Goal: Information Seeking & Learning: Learn about a topic

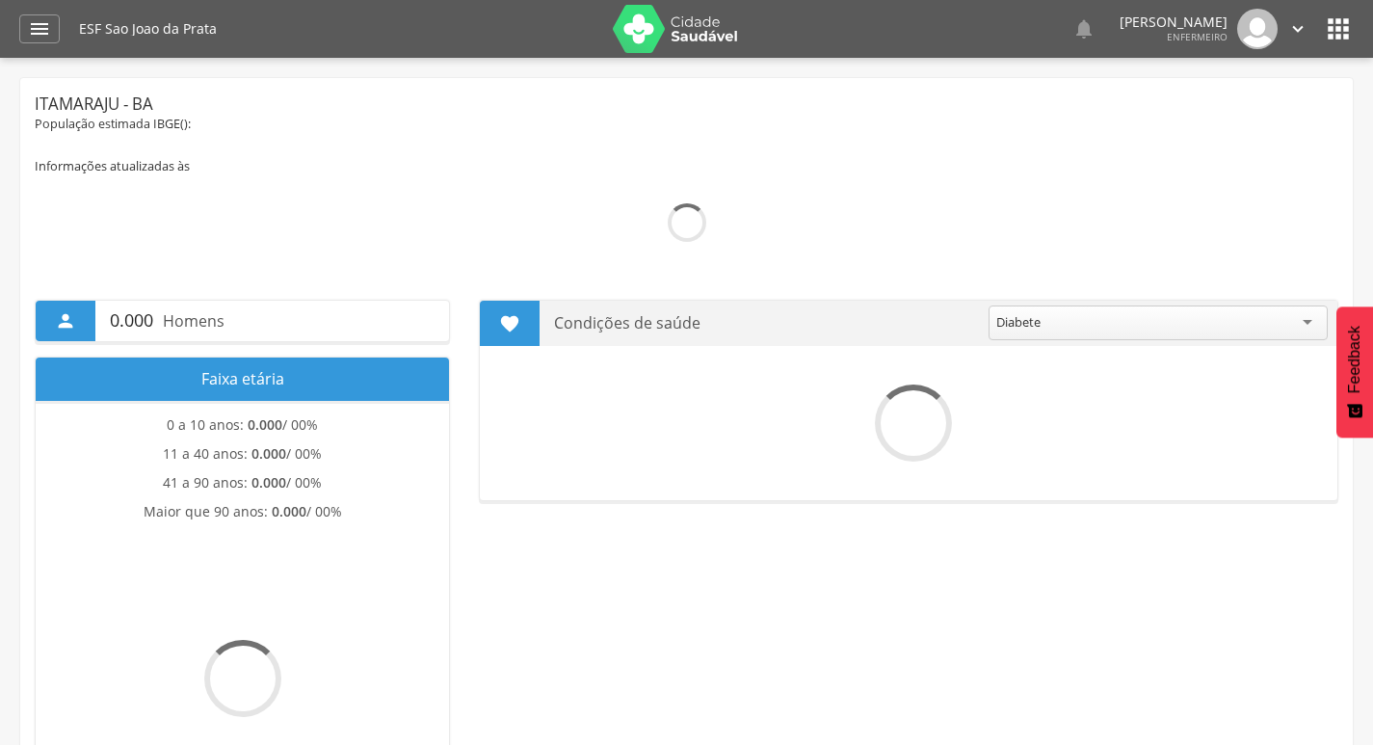
click at [44, 35] on icon "" at bounding box center [39, 28] width 23 height 23
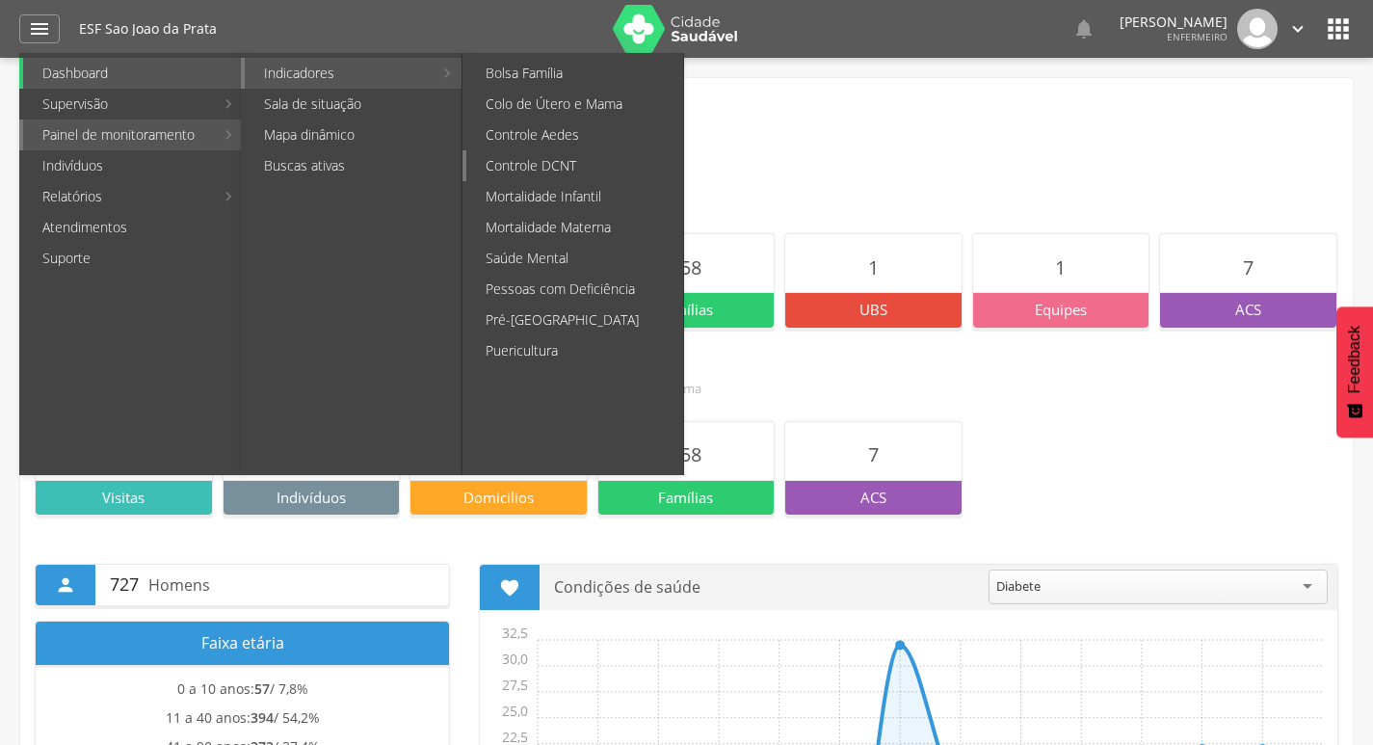
click at [554, 171] on link "Controle DCNT" at bounding box center [574, 165] width 217 height 31
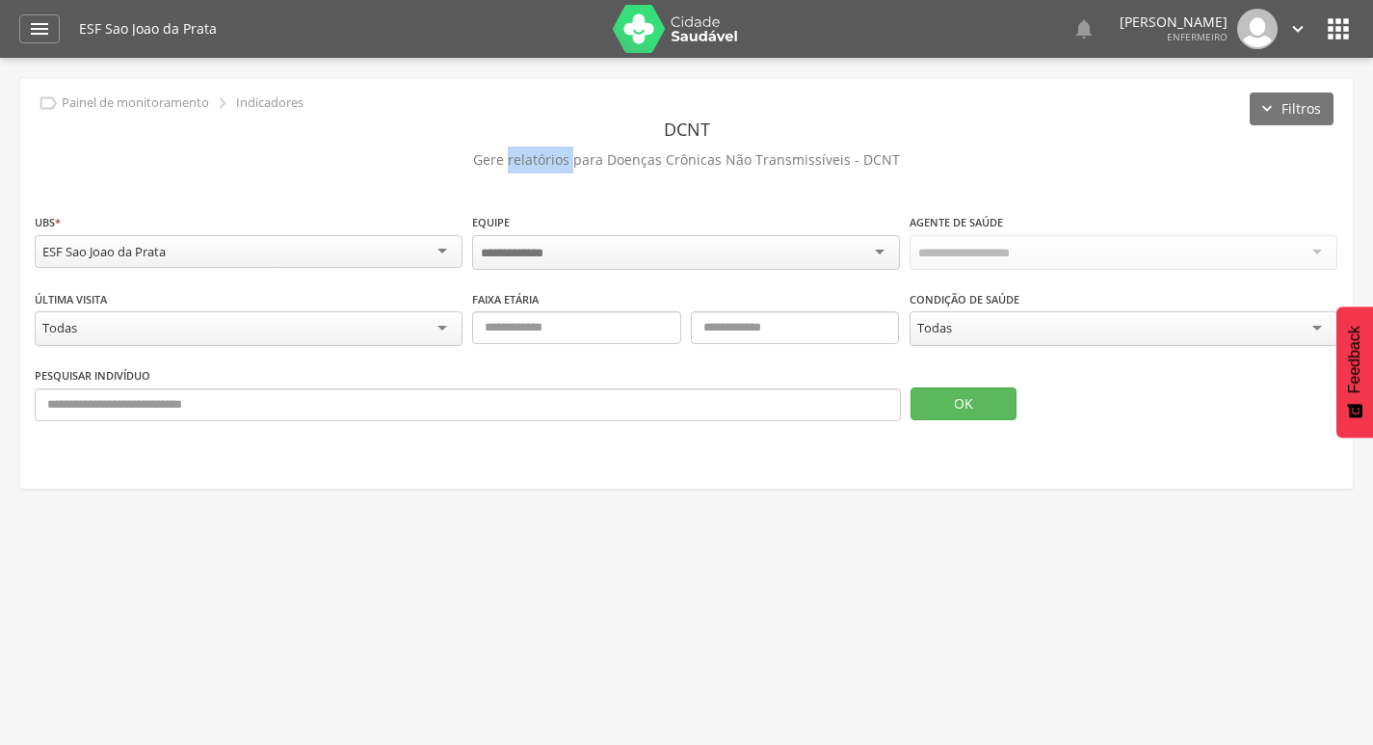
click at [554, 171] on p "Gere relatórios para Doenças Crônicas Não Transmissíveis - DCNT" at bounding box center [687, 159] width 1304 height 27
click at [939, 332] on div "Todas" at bounding box center [934, 325] width 35 height 17
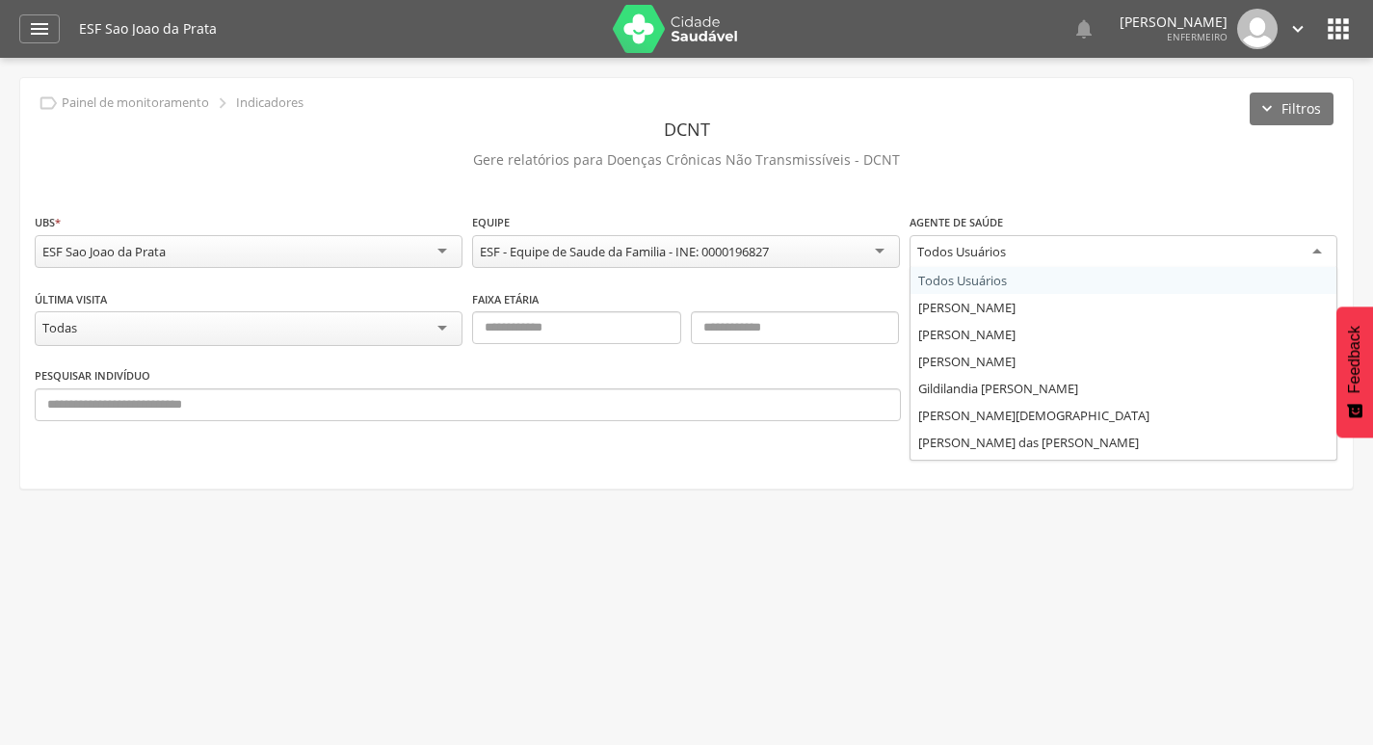
click at [947, 257] on div "Todos Usuários" at bounding box center [961, 251] width 89 height 17
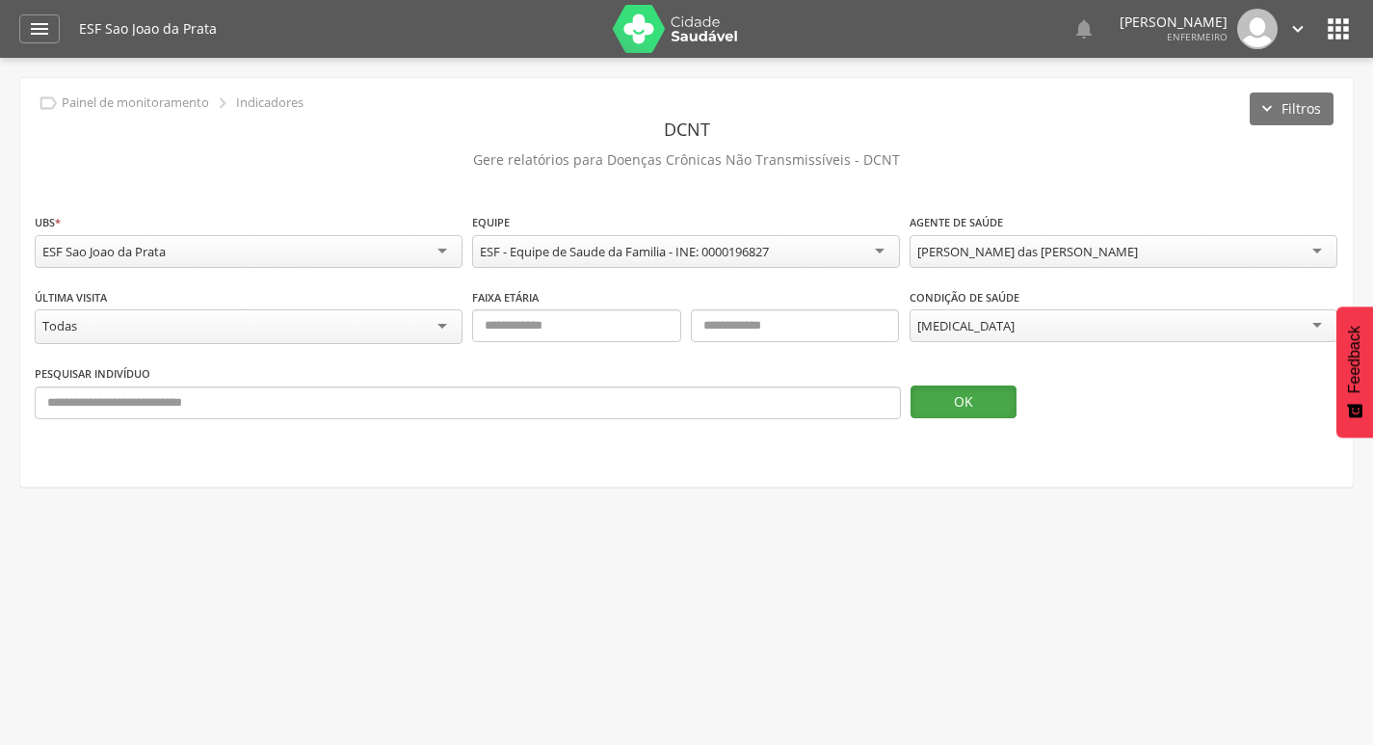
click at [967, 389] on button "OK" at bounding box center [964, 401] width 106 height 33
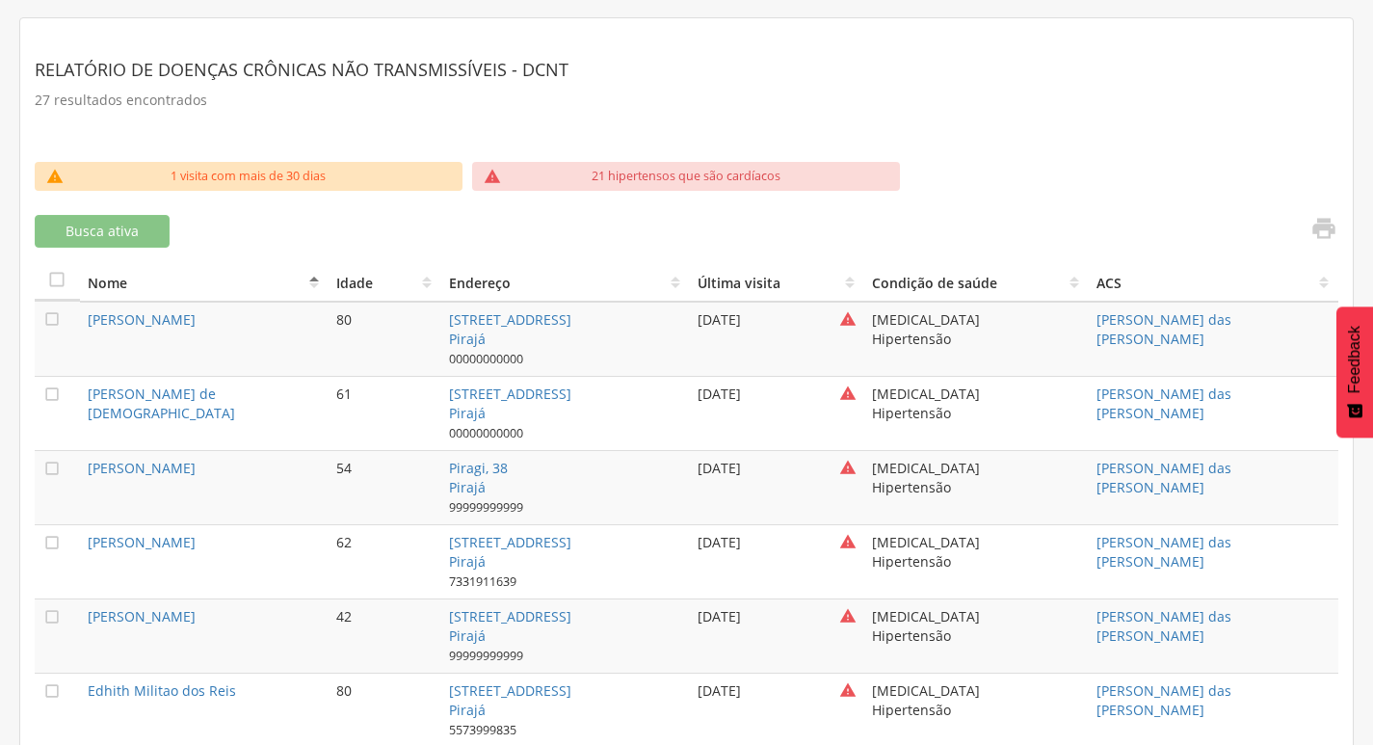
scroll to position [482, 0]
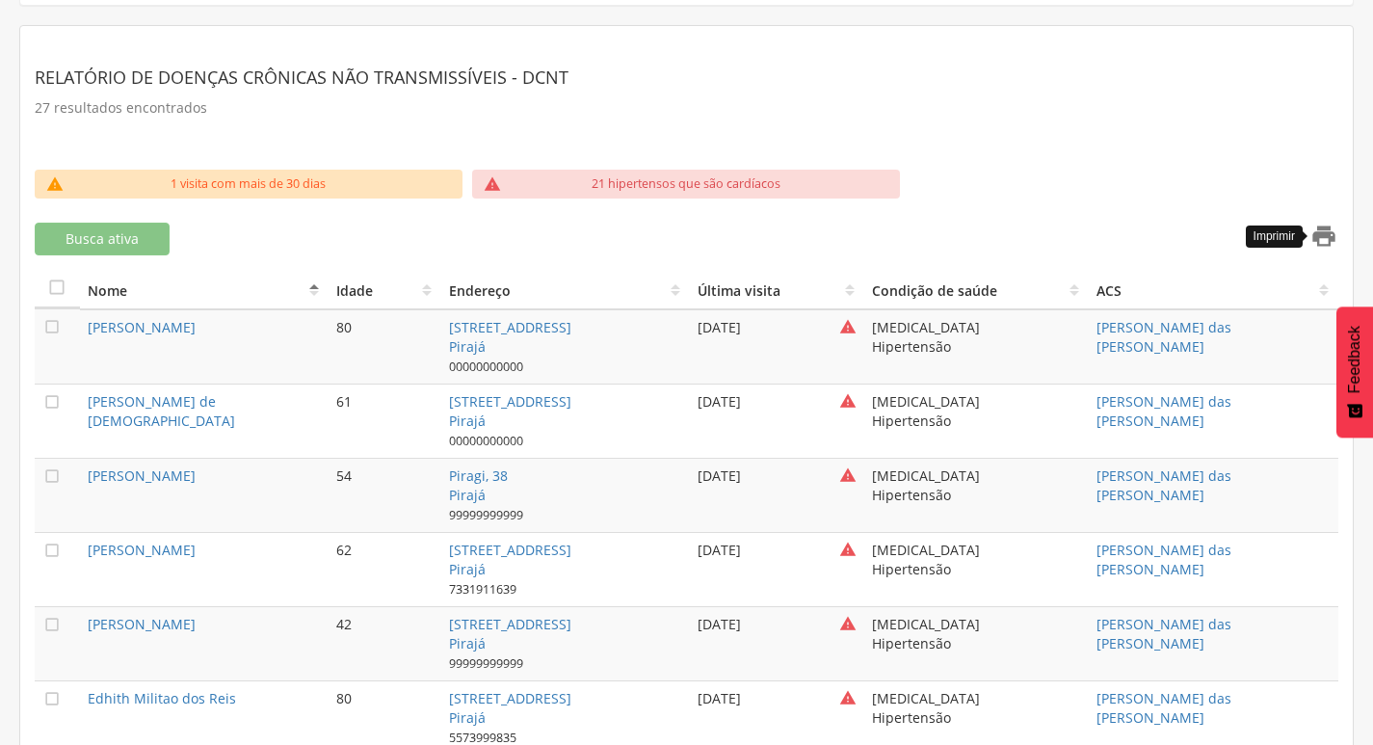
click at [1314, 239] on icon "" at bounding box center [1324, 236] width 27 height 27
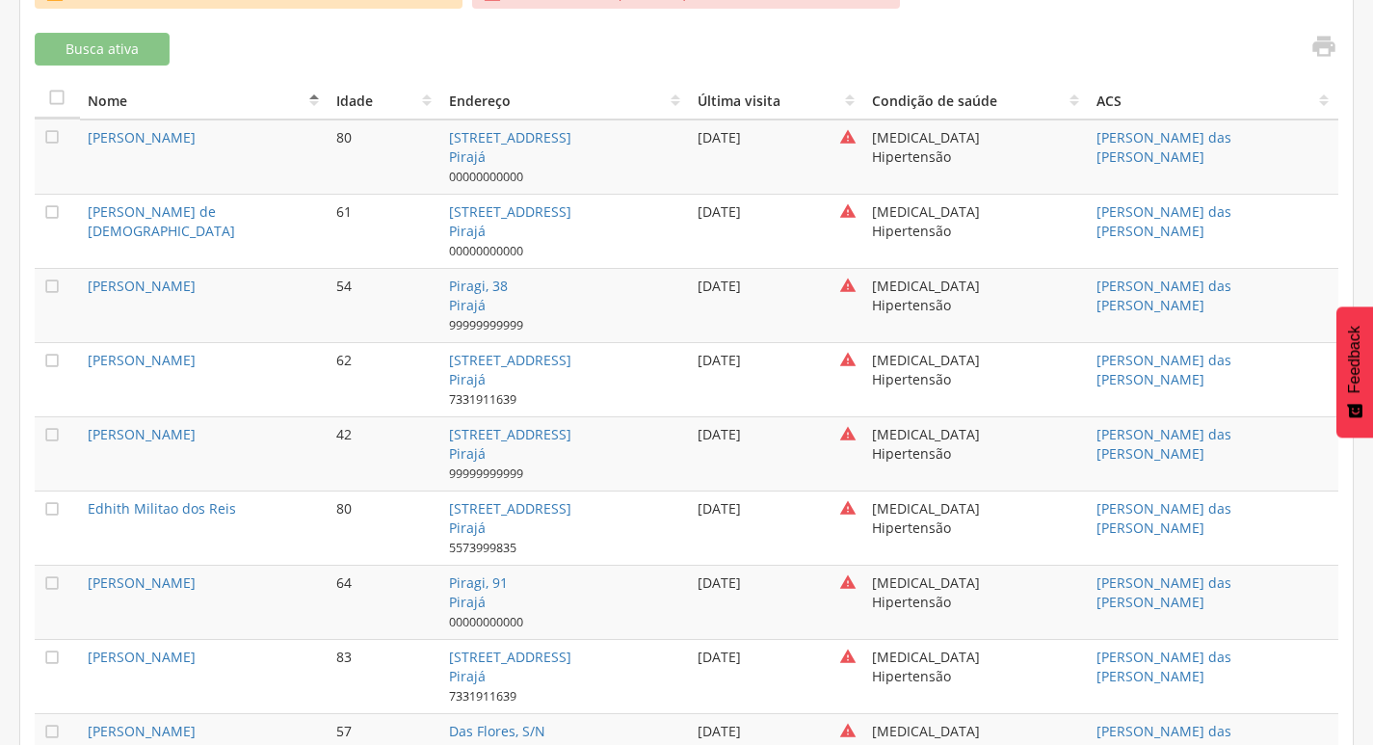
scroll to position [675, 0]
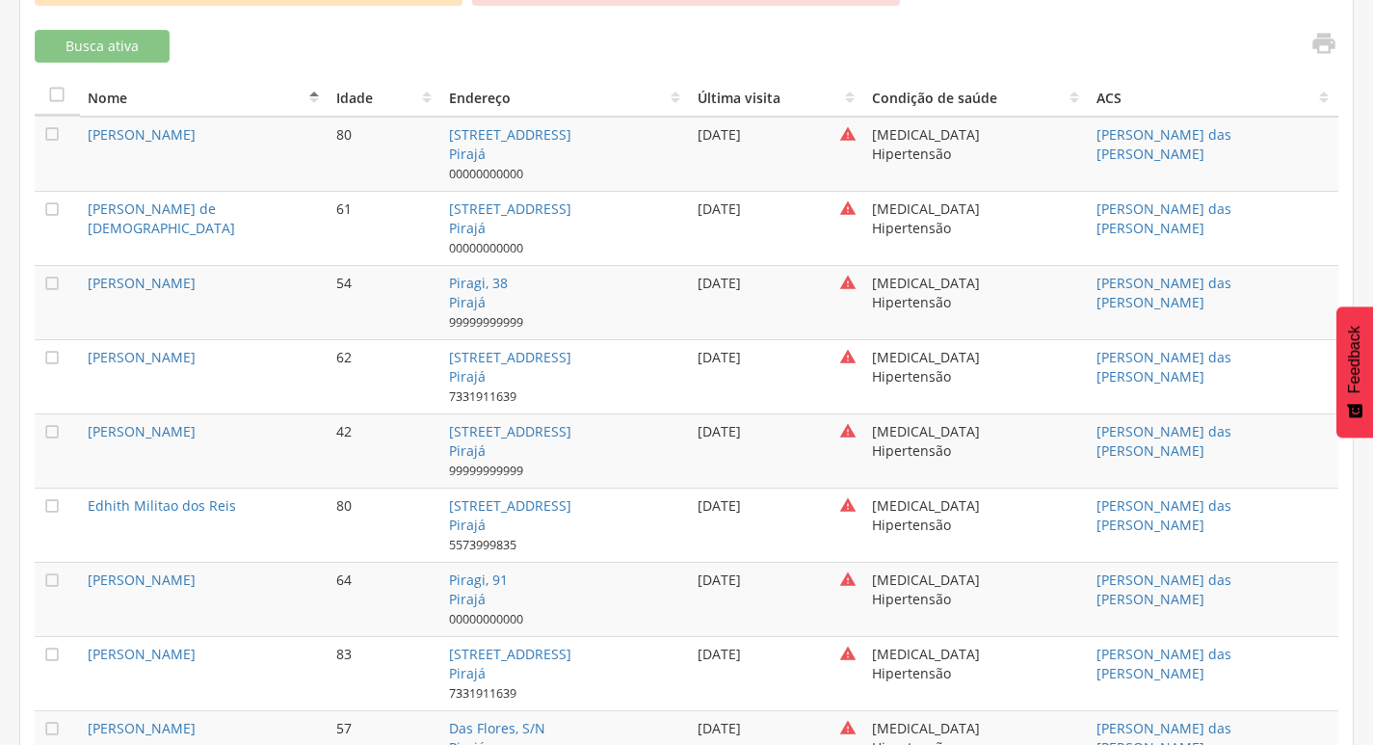
click at [214, 163] on td "[PERSON_NAME]" at bounding box center [205, 154] width 250 height 75
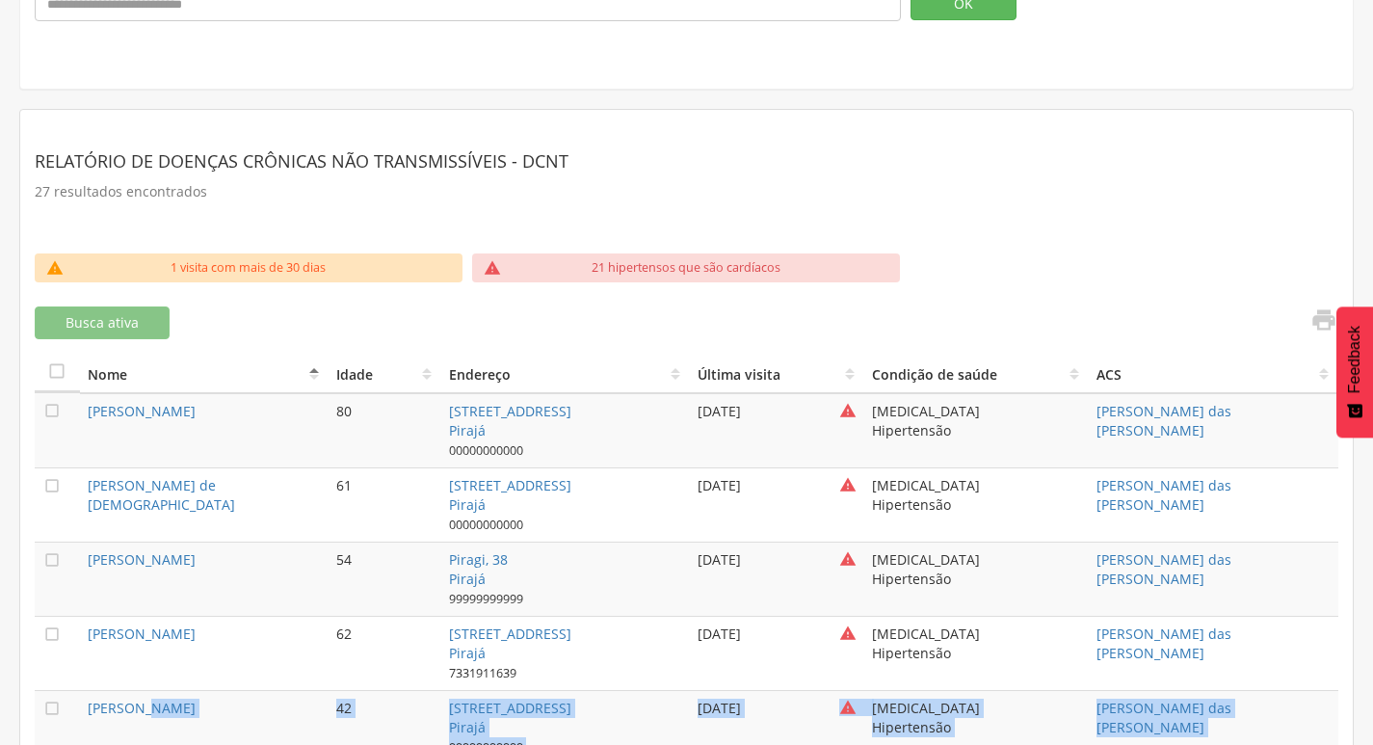
scroll to position [670, 0]
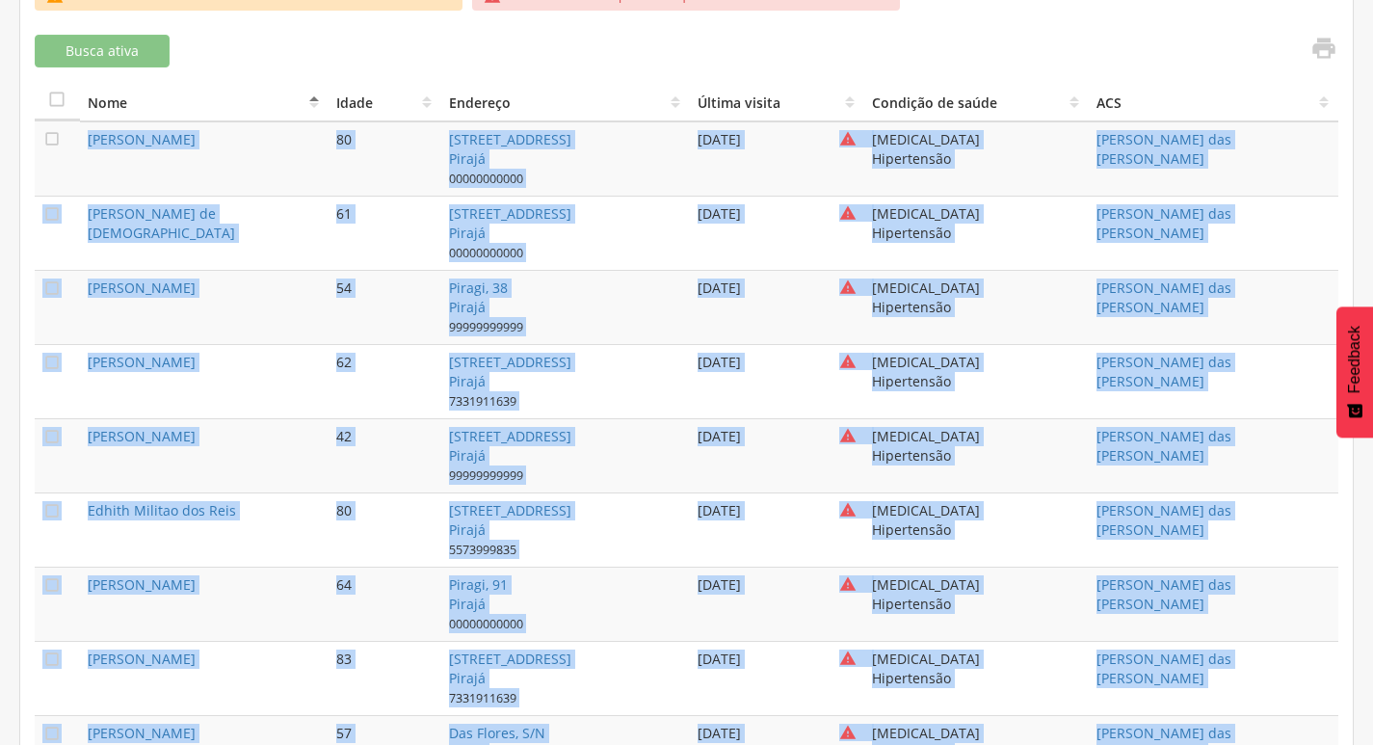
drag, startPoint x: 464, startPoint y: 683, endPoint x: 77, endPoint y: 161, distance: 650.3
copy tbody " Loremi do Sita 19 Con Adipi Elitsed do Eiusmodtemp, 663 Incidi 76134590468 78…"
click at [301, 465] on td "[PERSON_NAME]" at bounding box center [205, 455] width 250 height 74
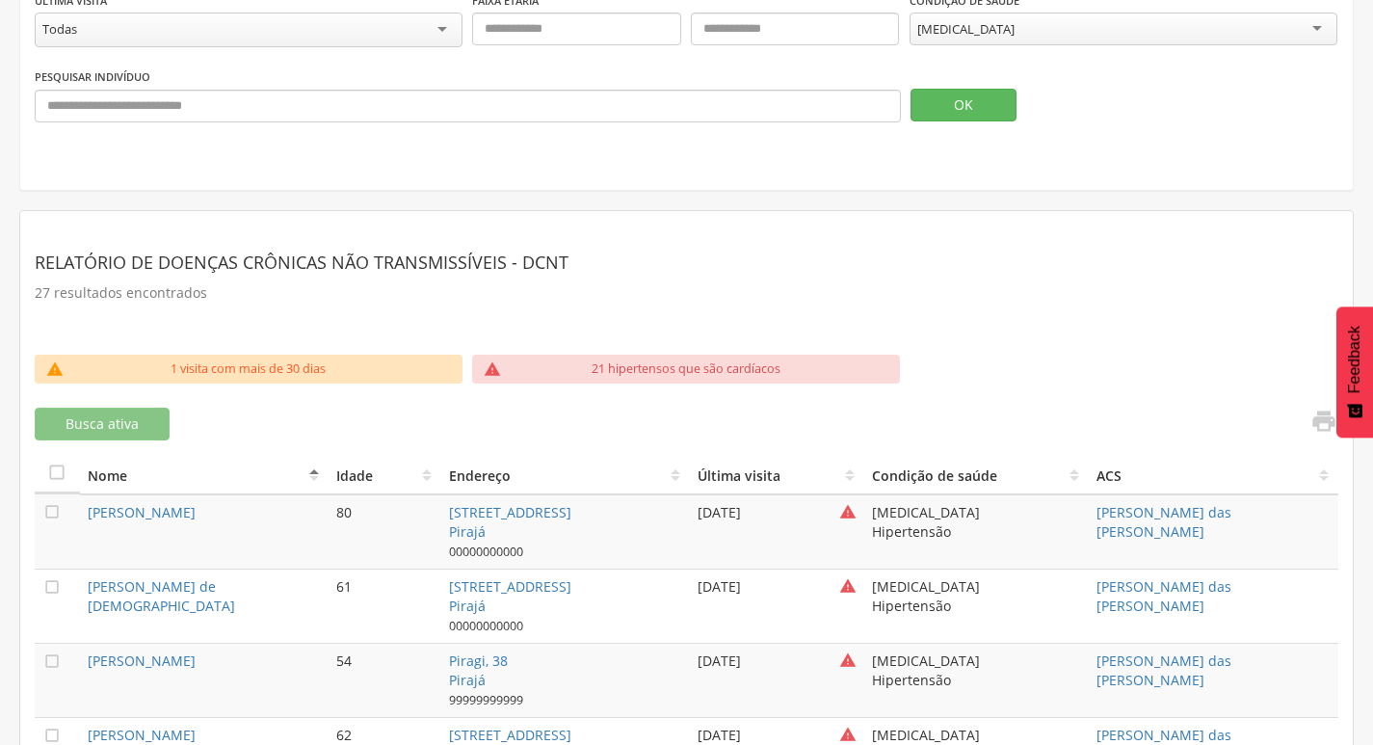
scroll to position [0, 0]
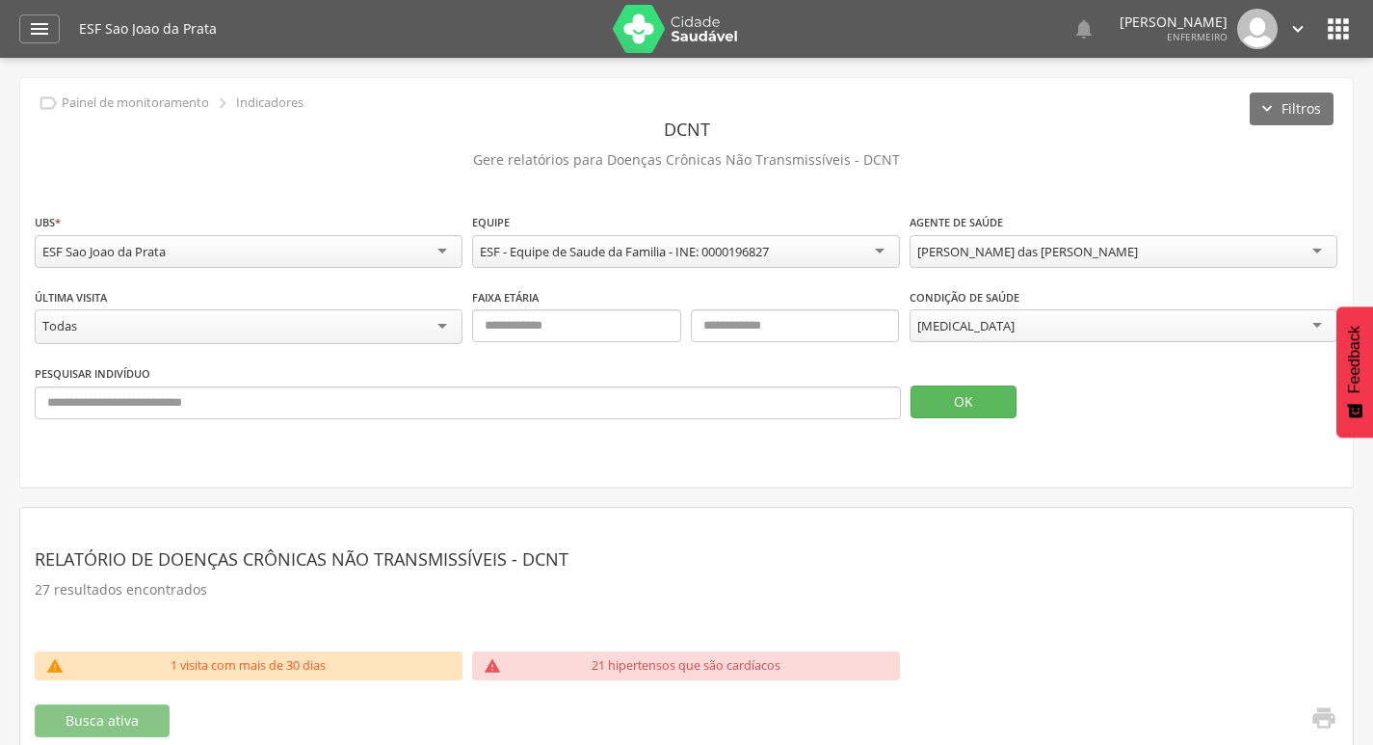
click at [959, 332] on div "[MEDICAL_DATA]" at bounding box center [965, 325] width 97 height 17
click at [956, 406] on button "OK" at bounding box center [964, 401] width 106 height 33
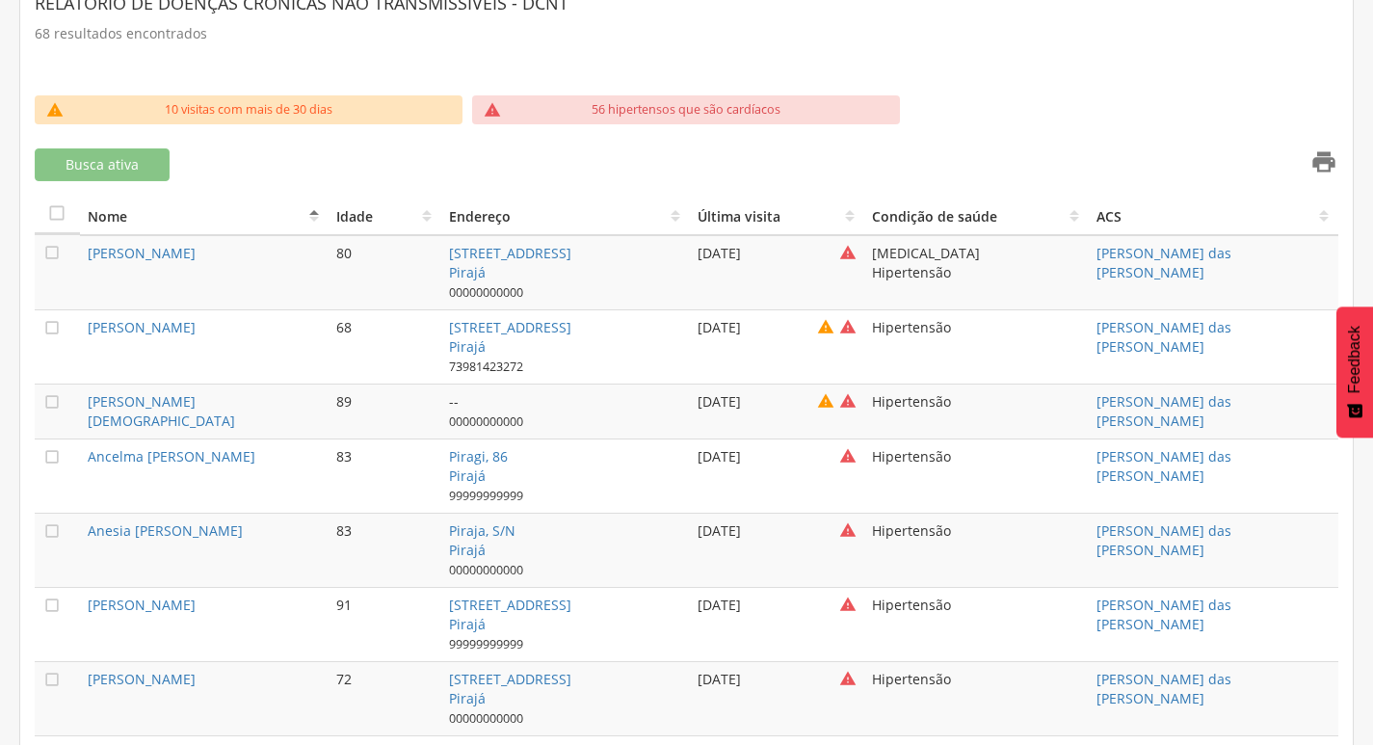
scroll to position [482, 0]
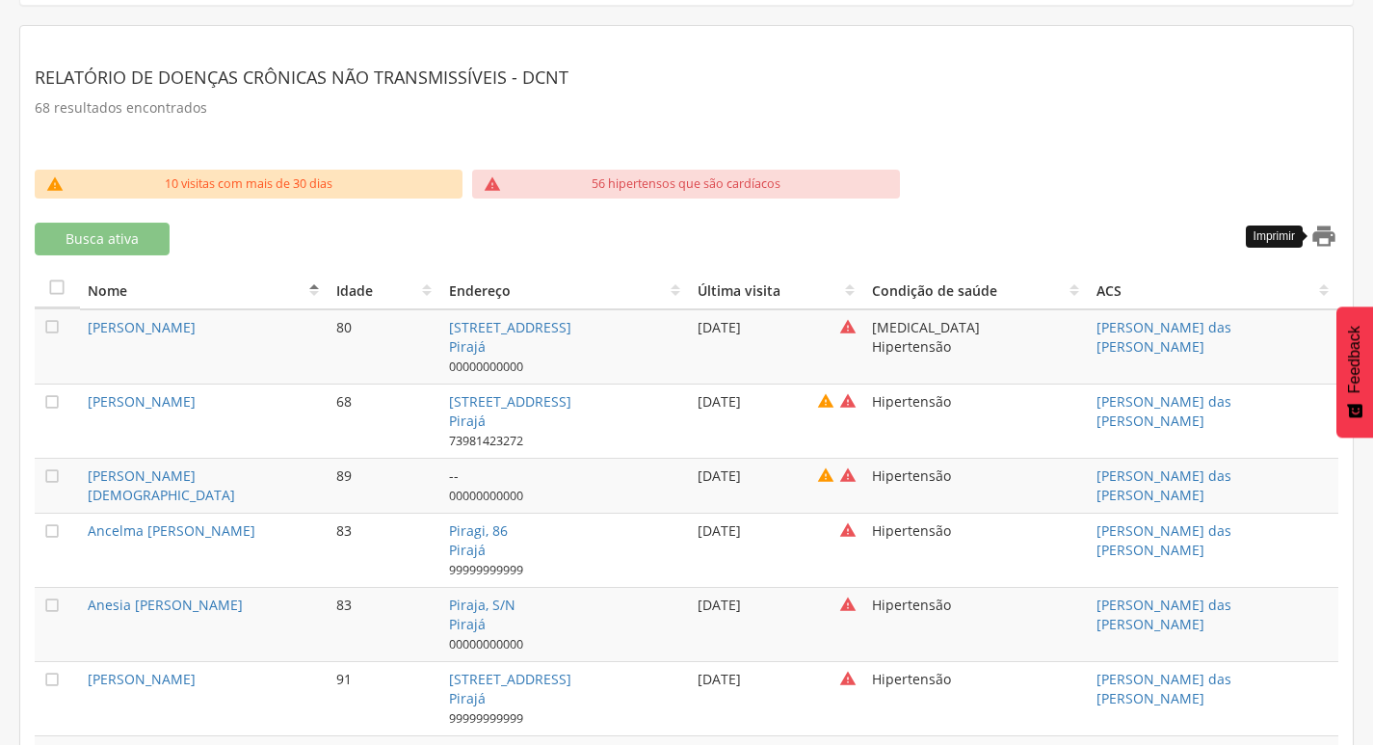
click at [1317, 237] on icon "" at bounding box center [1324, 236] width 27 height 27
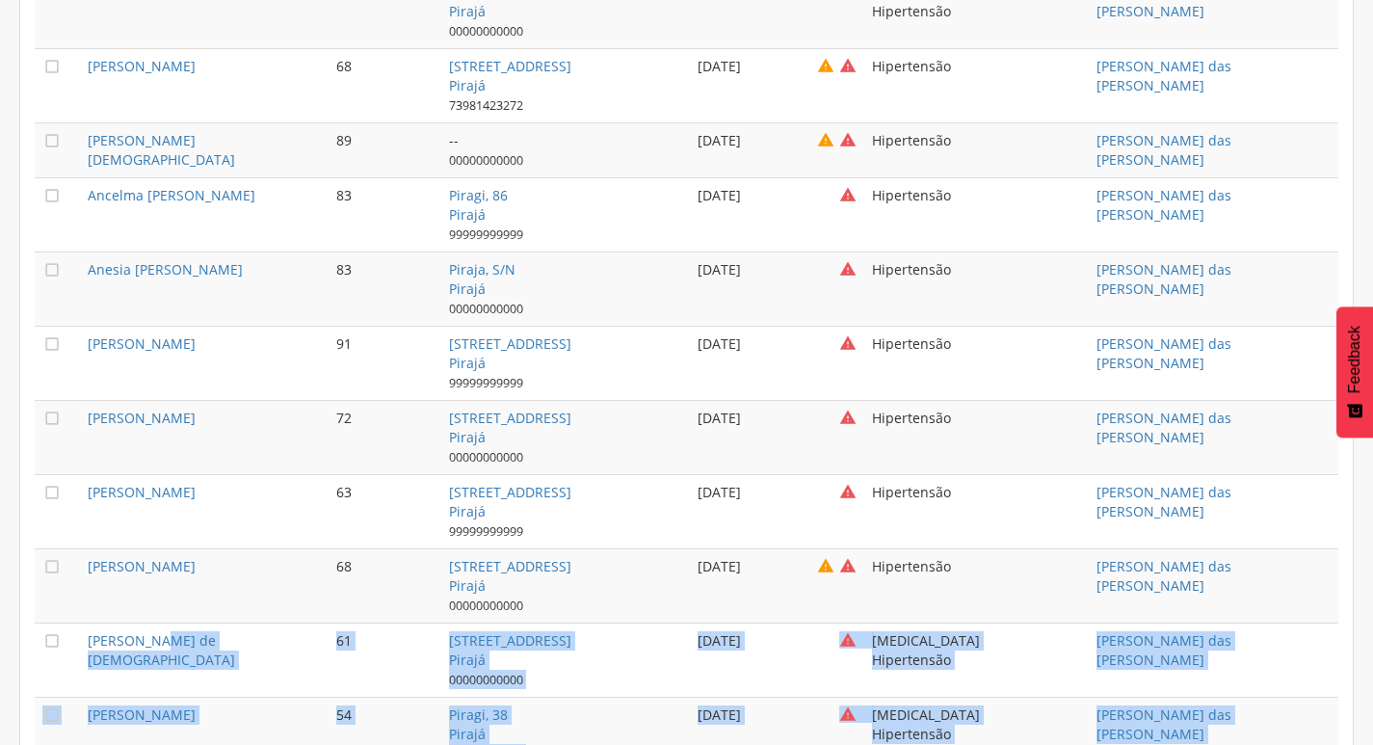
scroll to position [1144, 0]
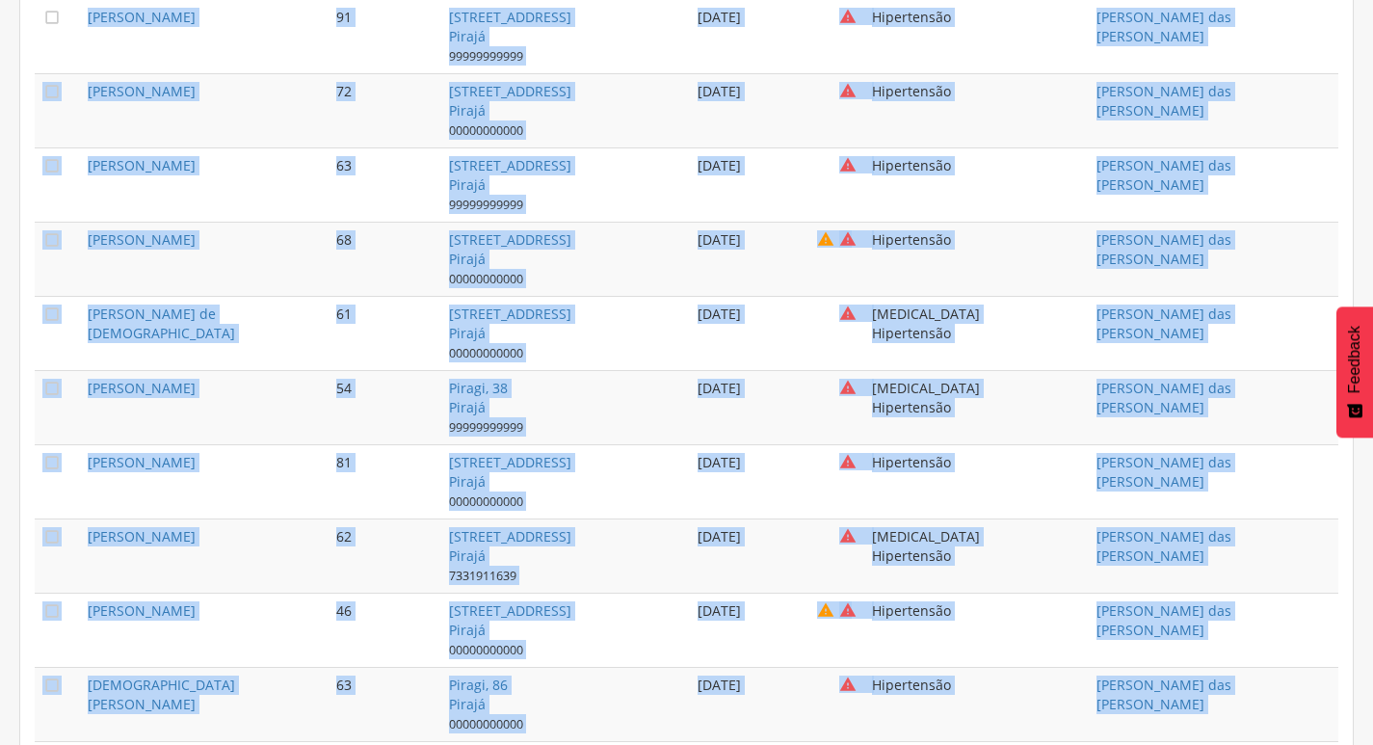
drag, startPoint x: 390, startPoint y: 666, endPoint x: 61, endPoint y: 74, distance: 677.3
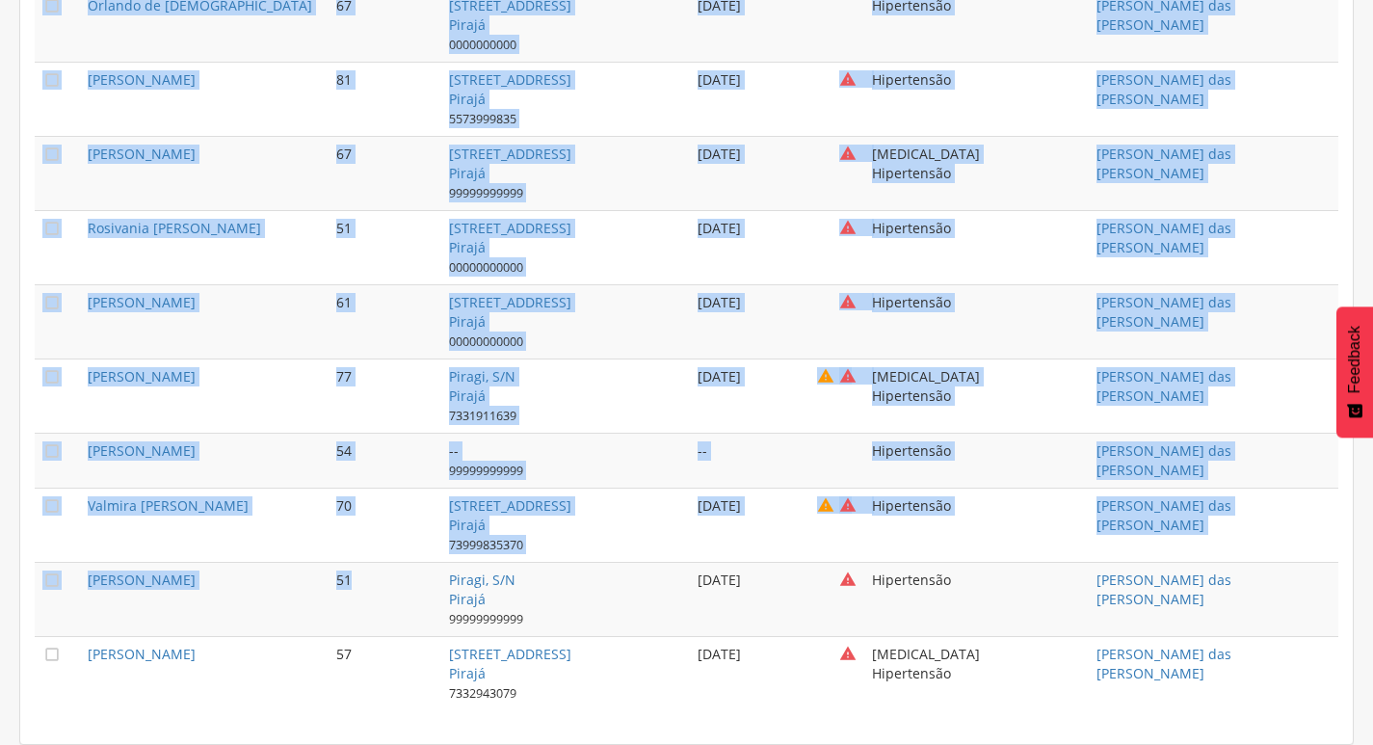
scroll to position [5298, 0]
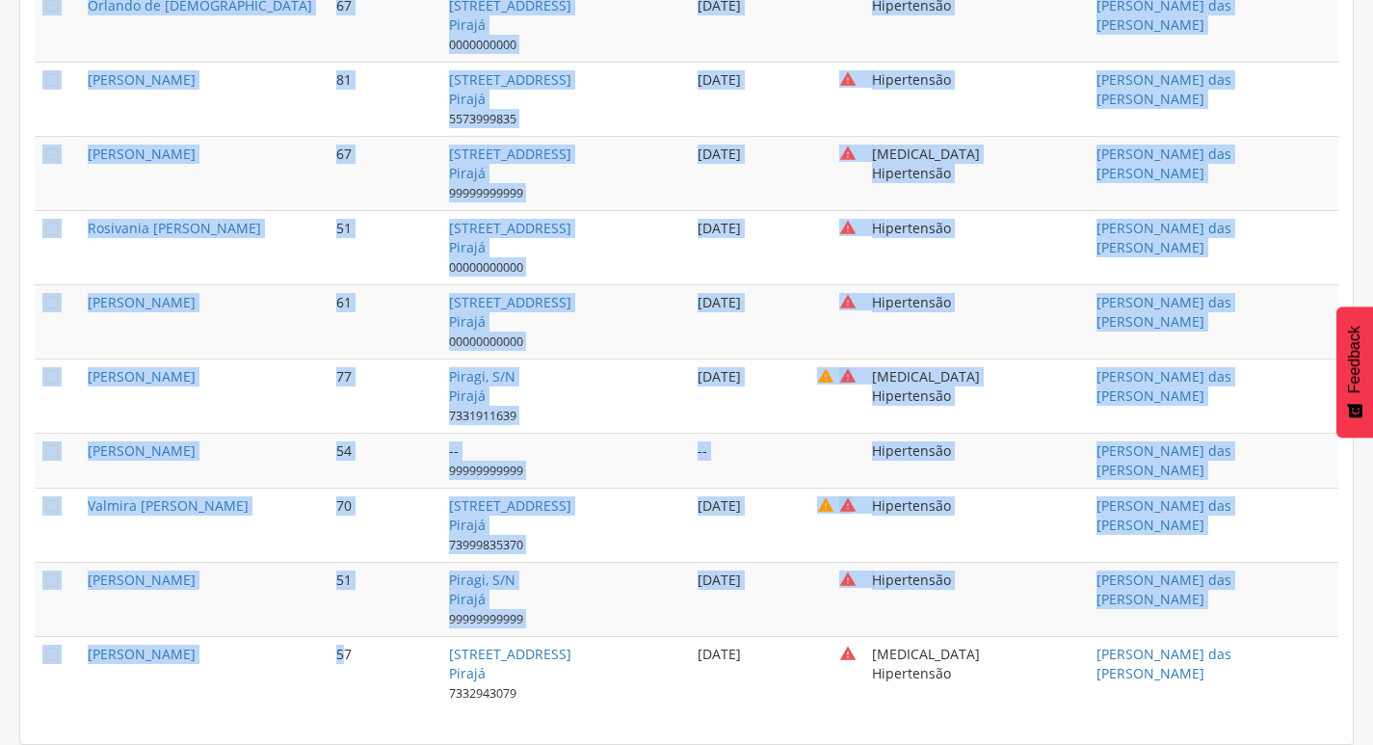
drag, startPoint x: 68, startPoint y: 334, endPoint x: 345, endPoint y: 669, distance: 434.0
copy tbody " Loremi do Sita 84 Con Adipi Elitsed do Eiusmodtemp, 425 Incidi 15261565719 41…"
drag, startPoint x: 581, startPoint y: 135, endPoint x: 740, endPoint y: 119, distance: 159.8
click at [584, 136] on td "[STREET_ADDRESS] 99999999999" at bounding box center [566, 173] width 250 height 74
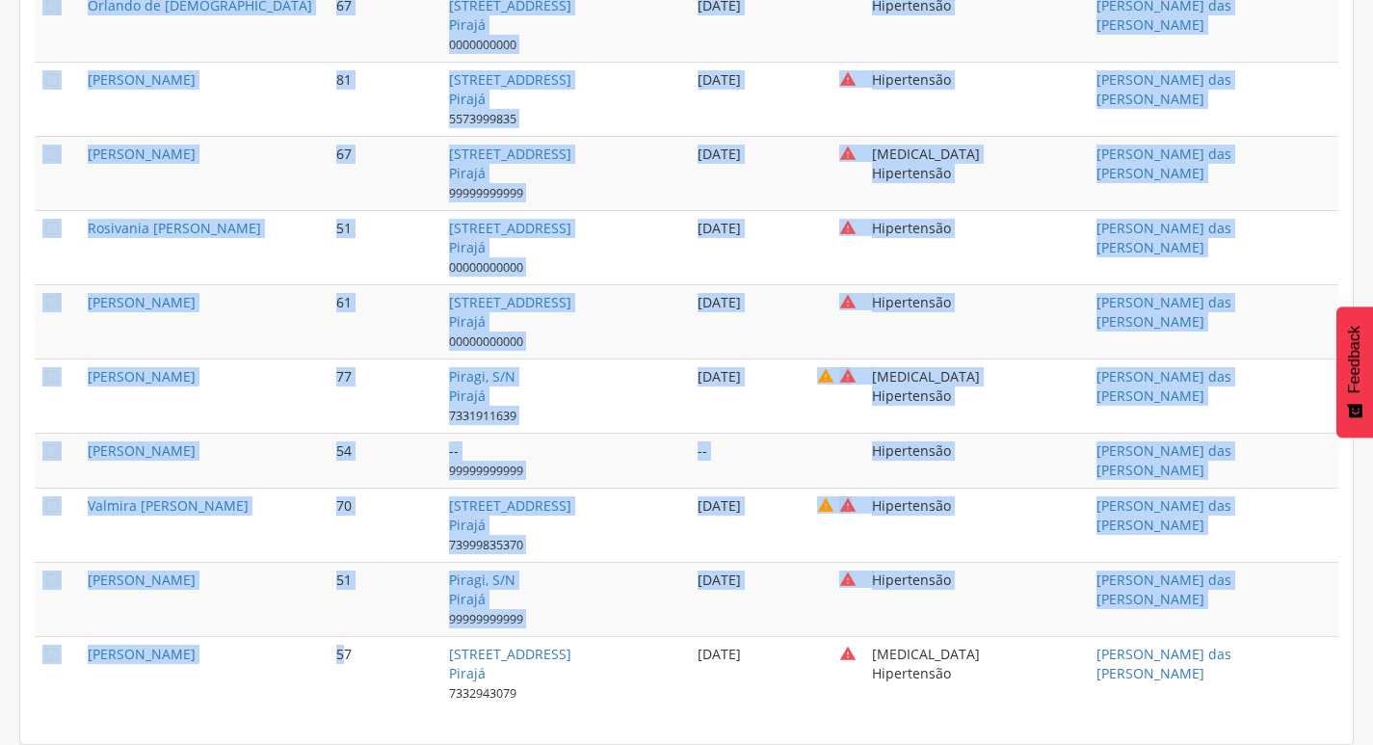
click at [740, 136] on td "[DATE] " at bounding box center [777, 173] width 174 height 74
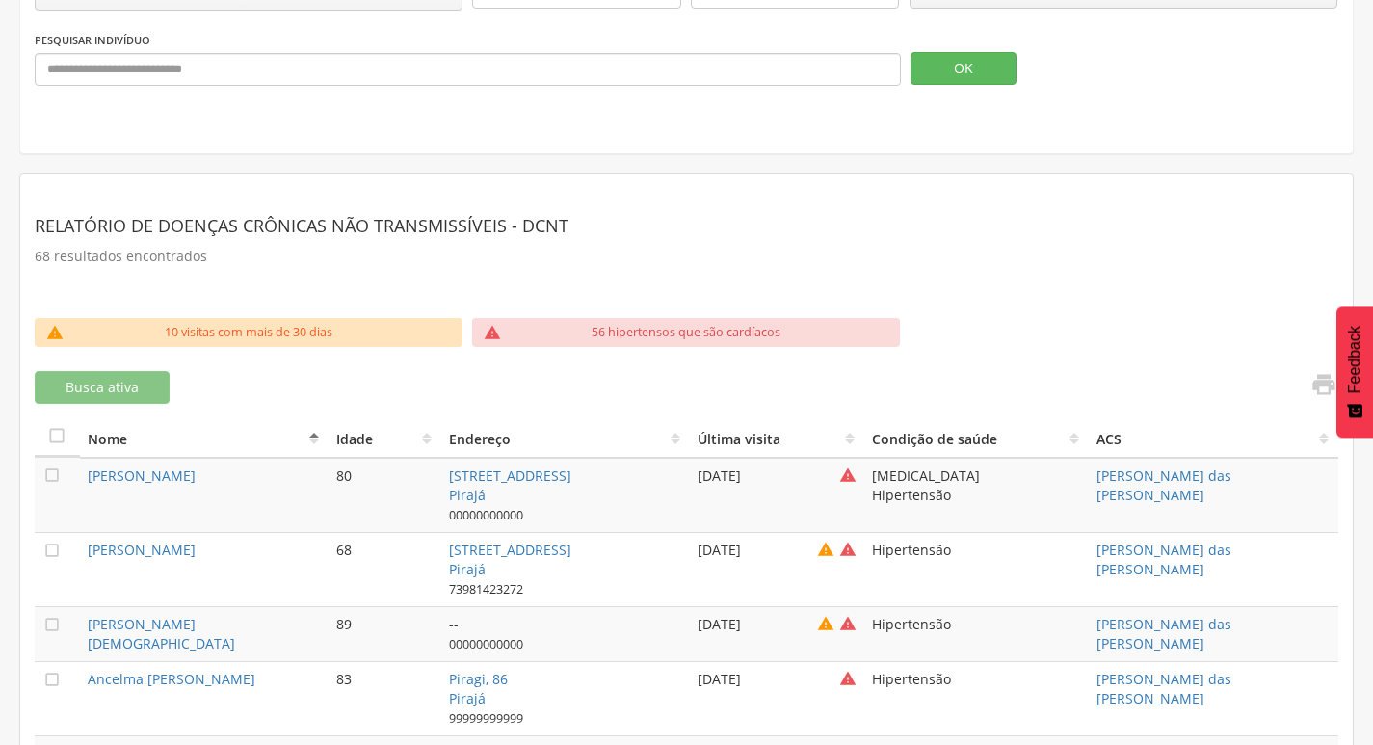
scroll to position [0, 0]
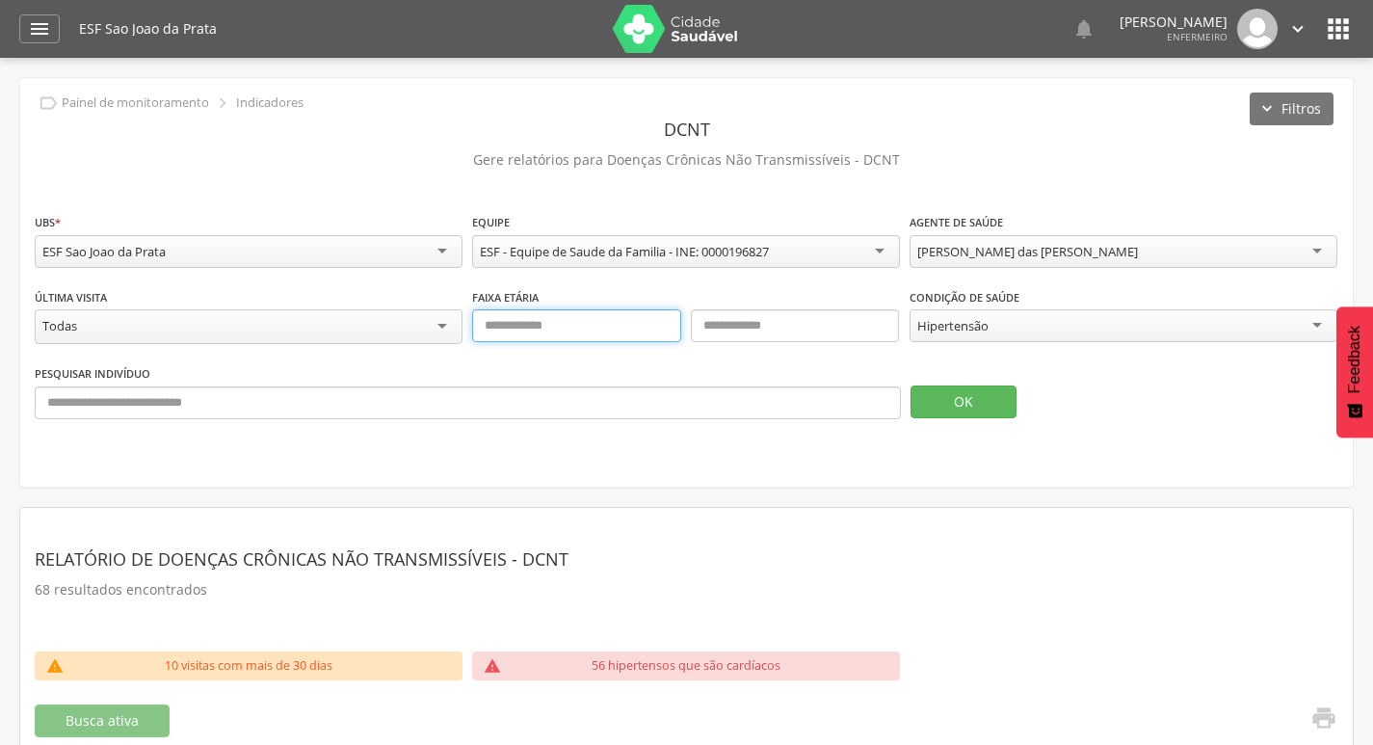
click at [524, 316] on input "text" at bounding box center [576, 325] width 209 height 33
click at [132, 323] on div "Todas" at bounding box center [249, 326] width 428 height 35
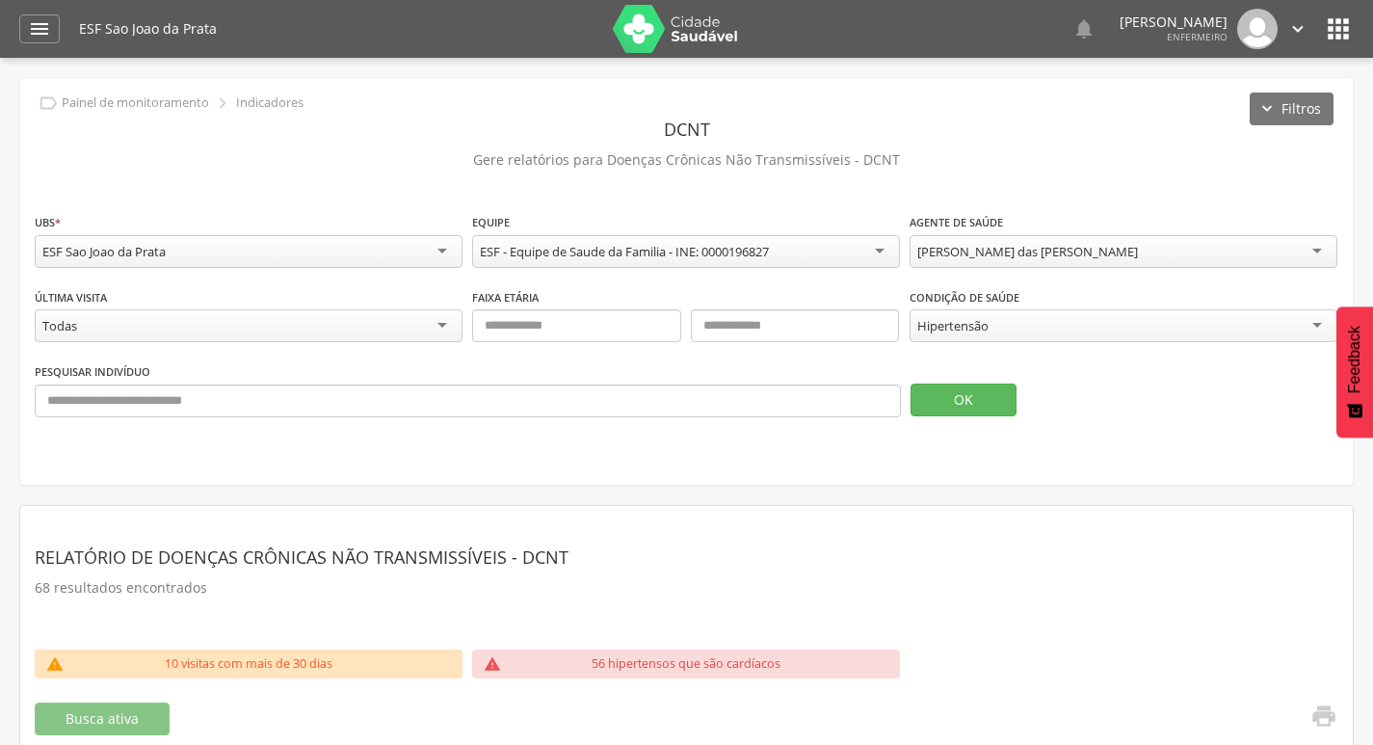
click at [184, 323] on div "Todas" at bounding box center [249, 325] width 428 height 33
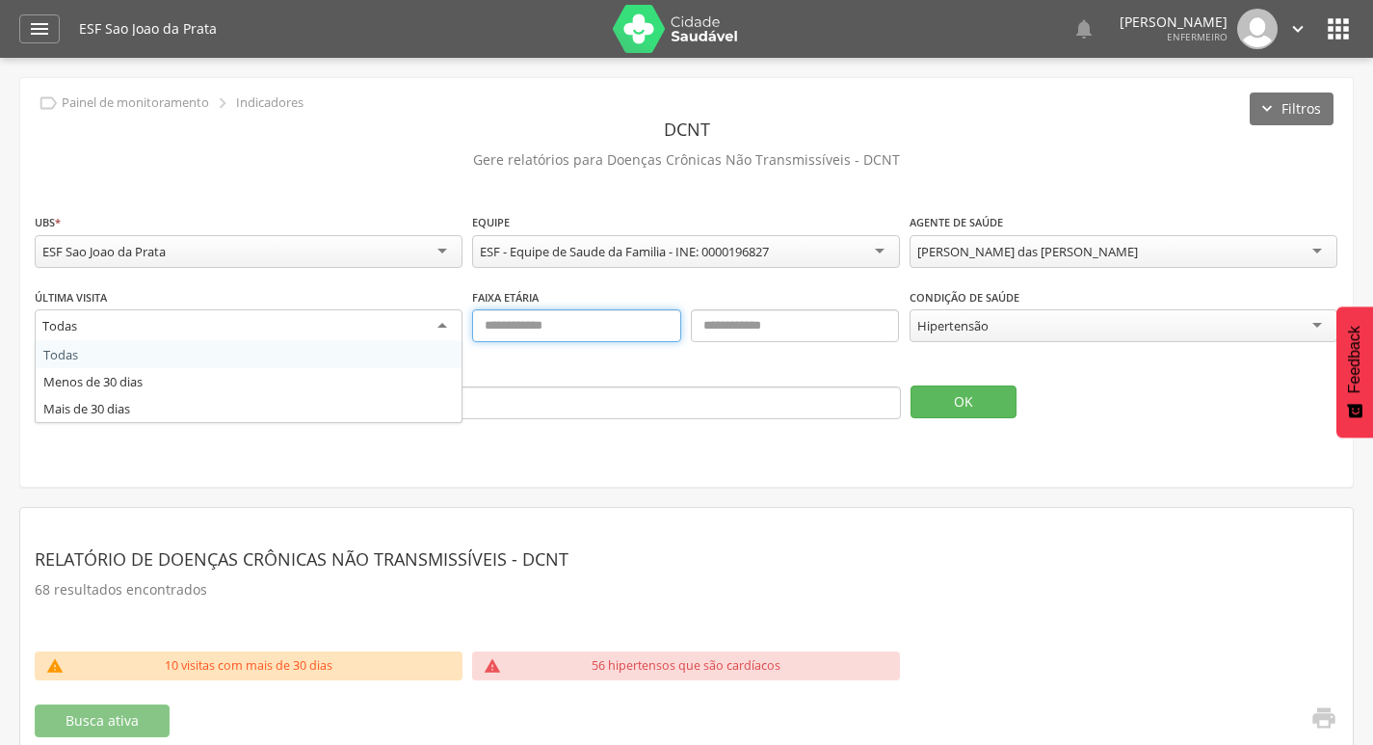
click at [505, 332] on input "text" at bounding box center [576, 325] width 209 height 33
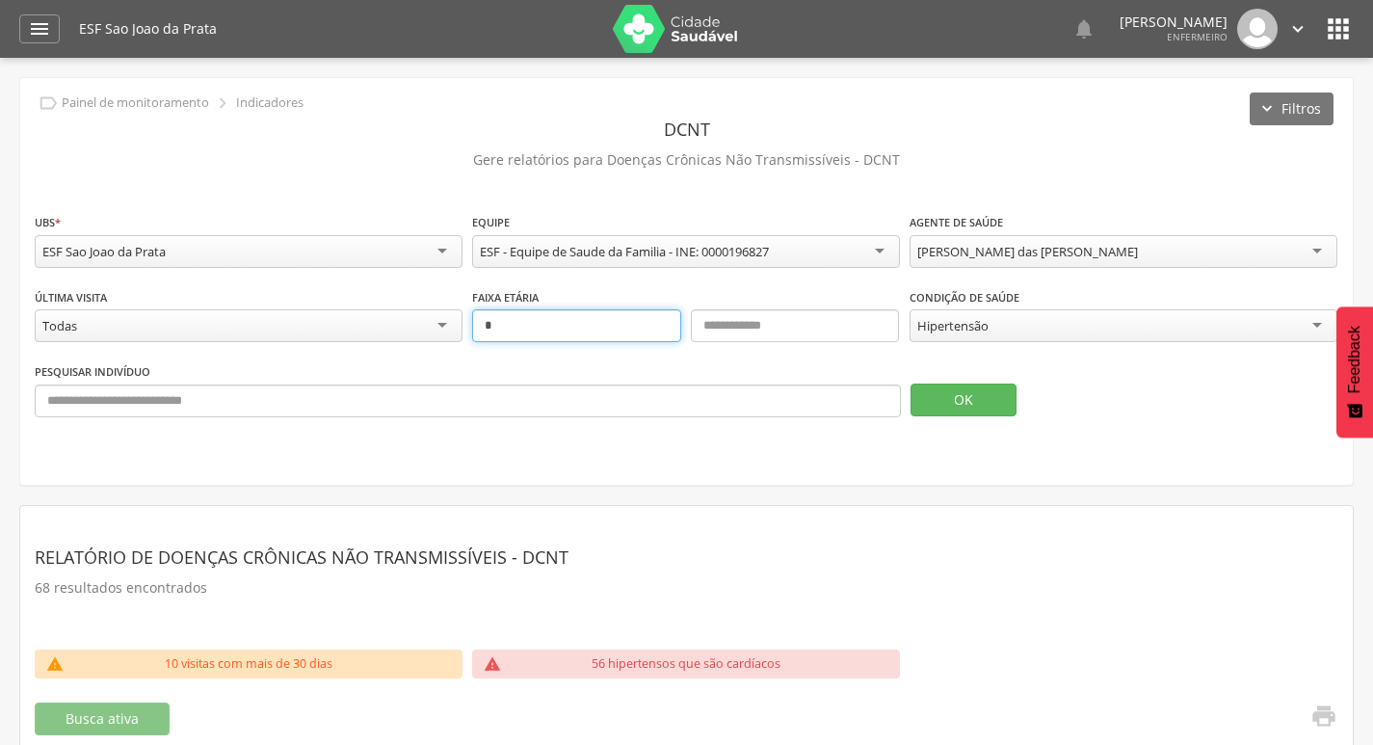
type input "*"
click at [756, 330] on input "text" at bounding box center [795, 325] width 209 height 33
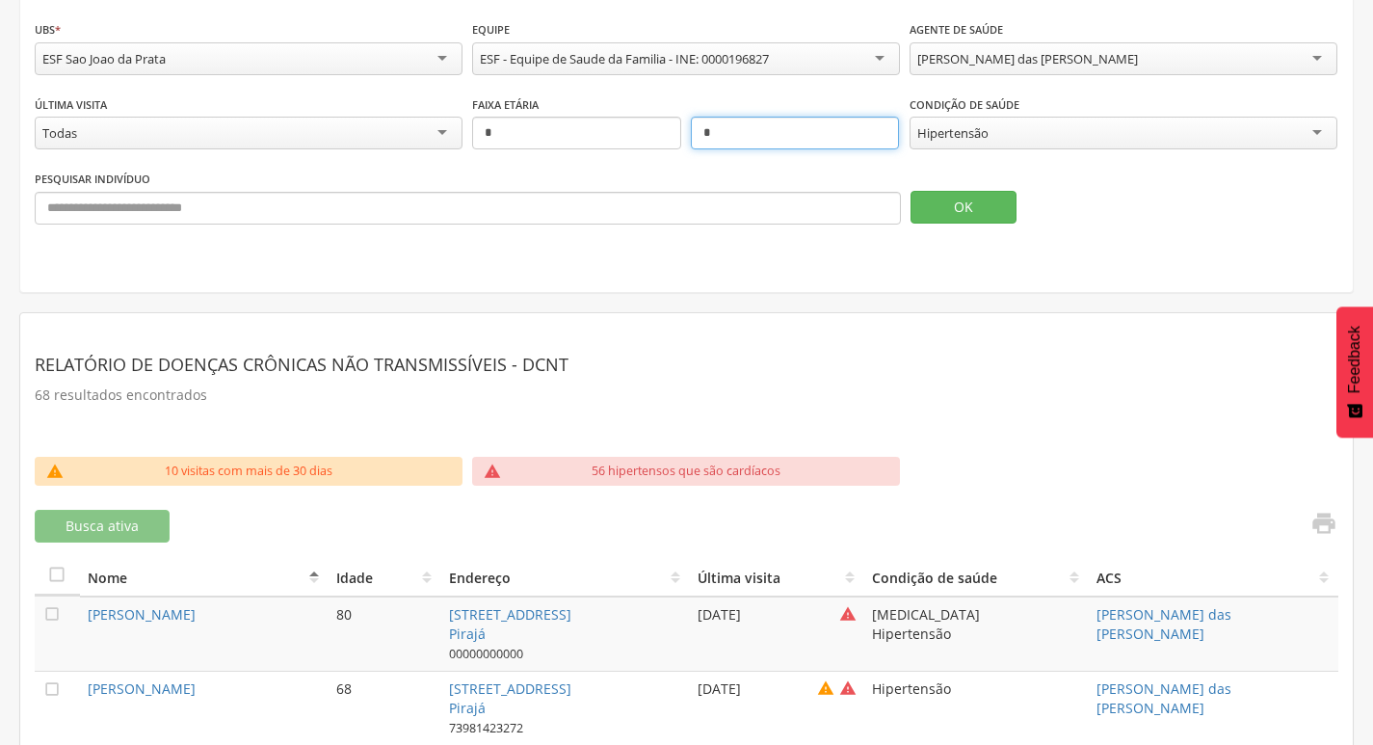
scroll to position [96, 0]
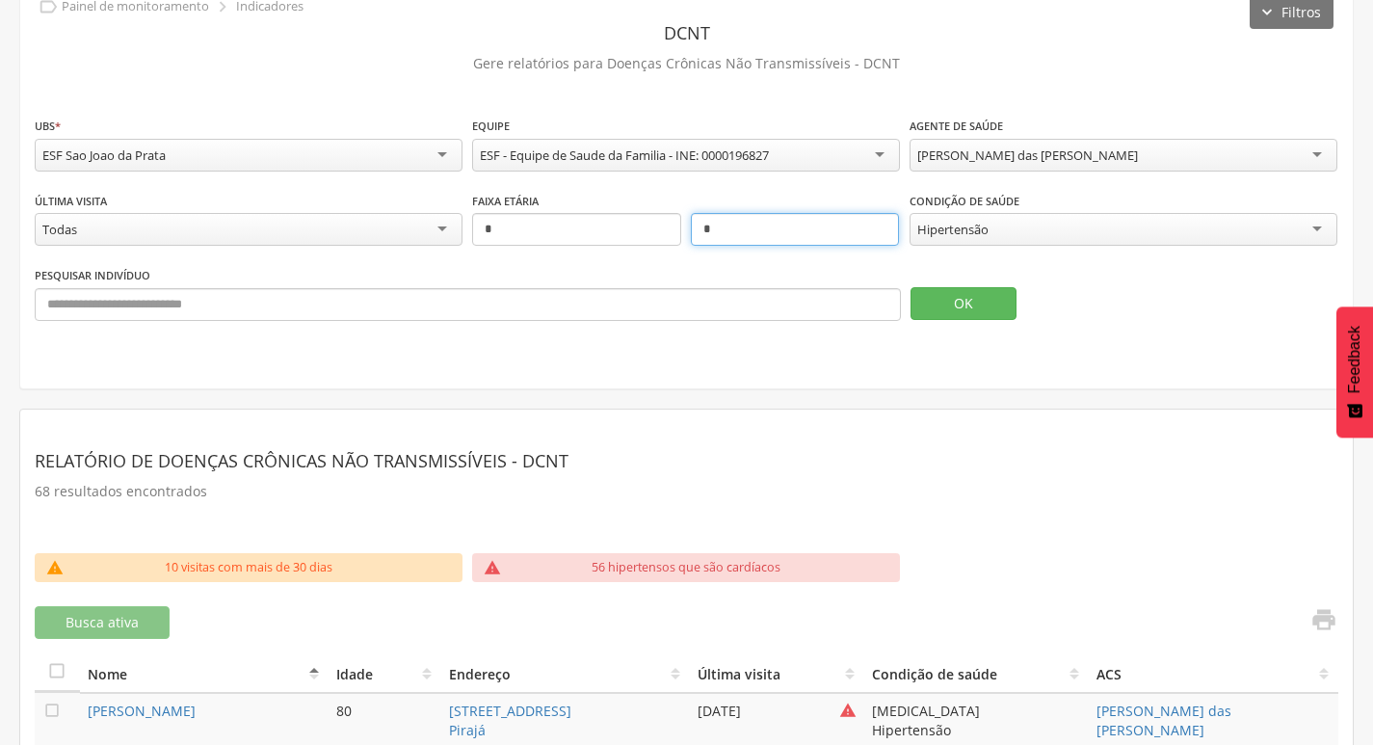
type input "*"
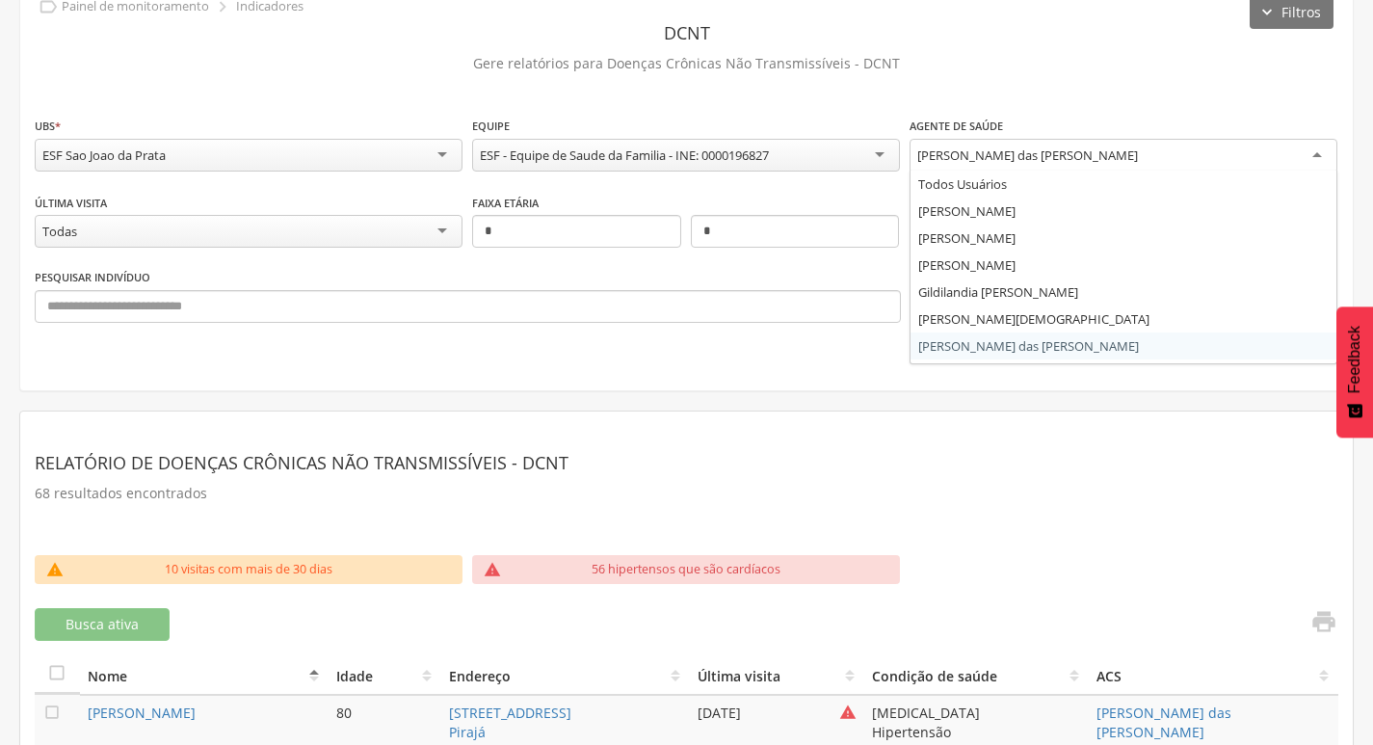
click at [999, 160] on div "[PERSON_NAME] das [PERSON_NAME]" at bounding box center [1027, 154] width 221 height 17
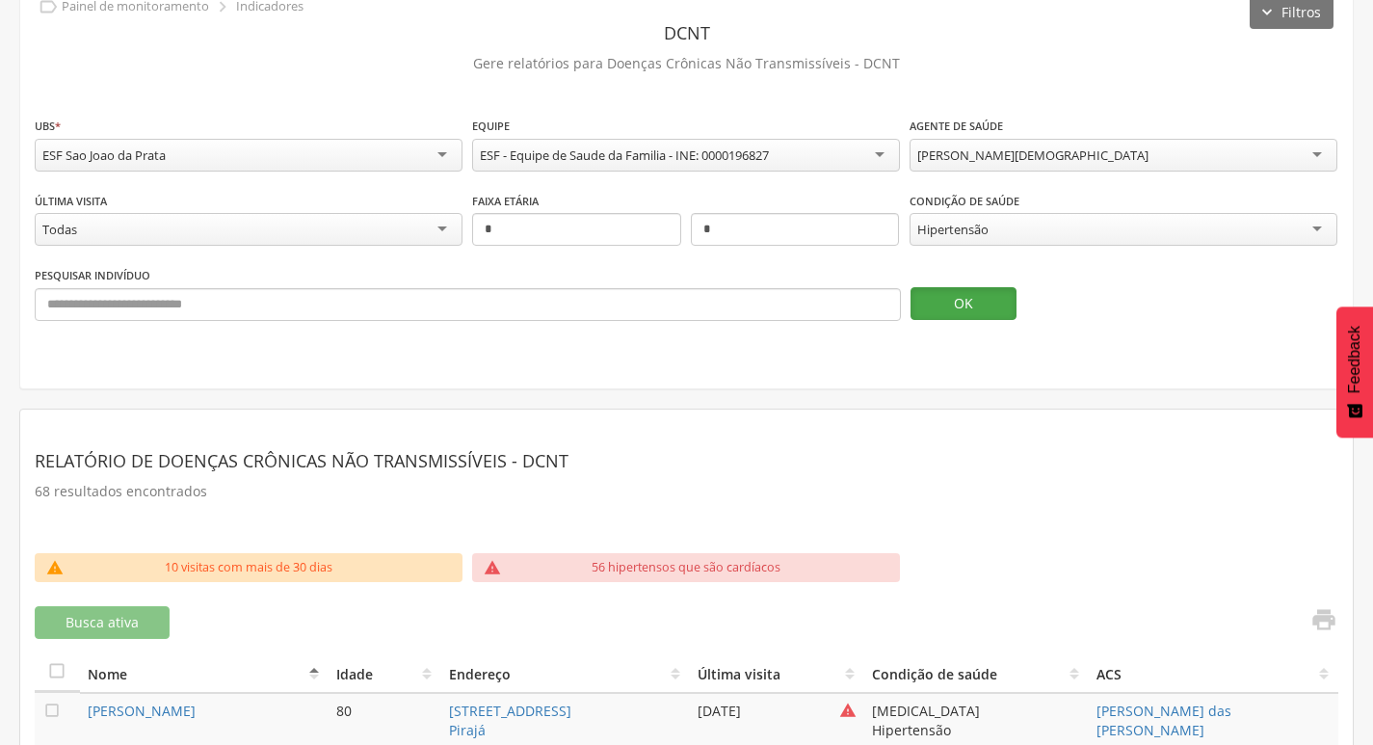
click at [983, 301] on button "OK" at bounding box center [964, 303] width 106 height 33
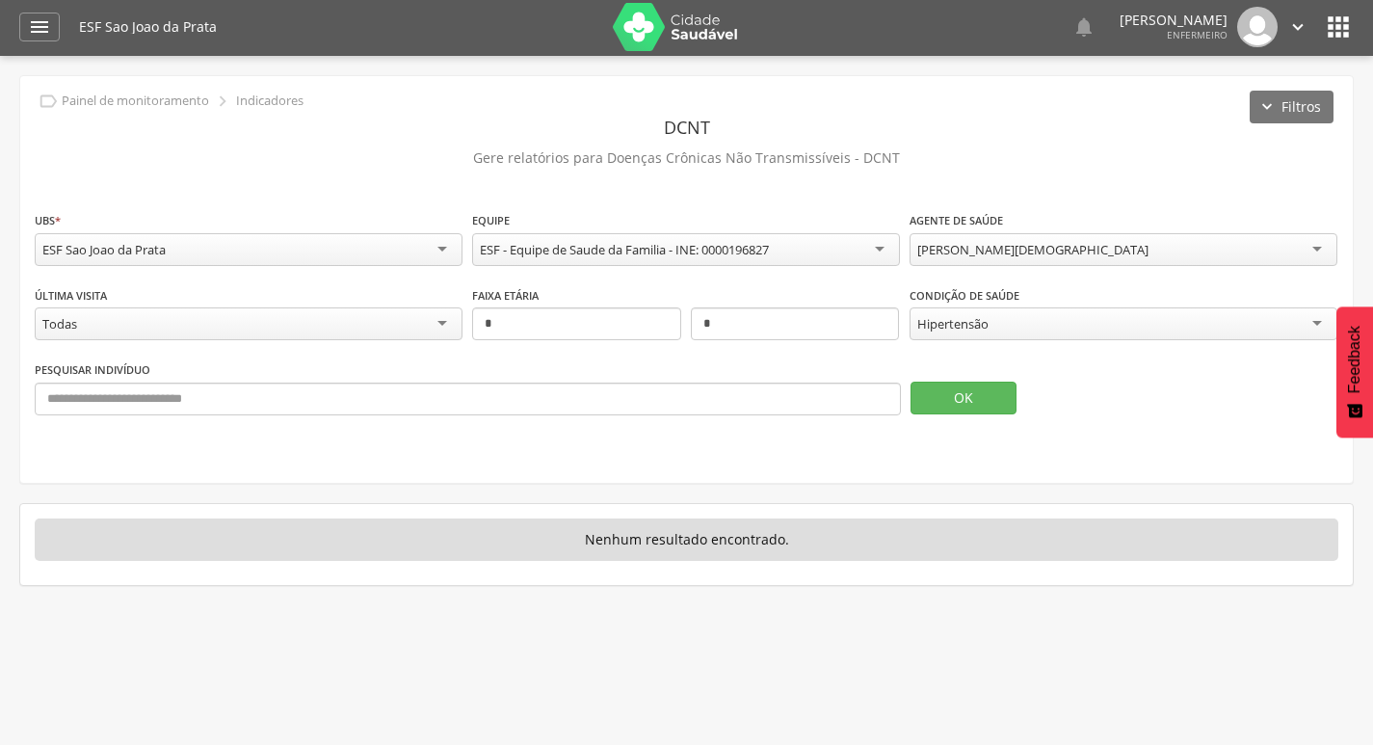
scroll to position [0, 0]
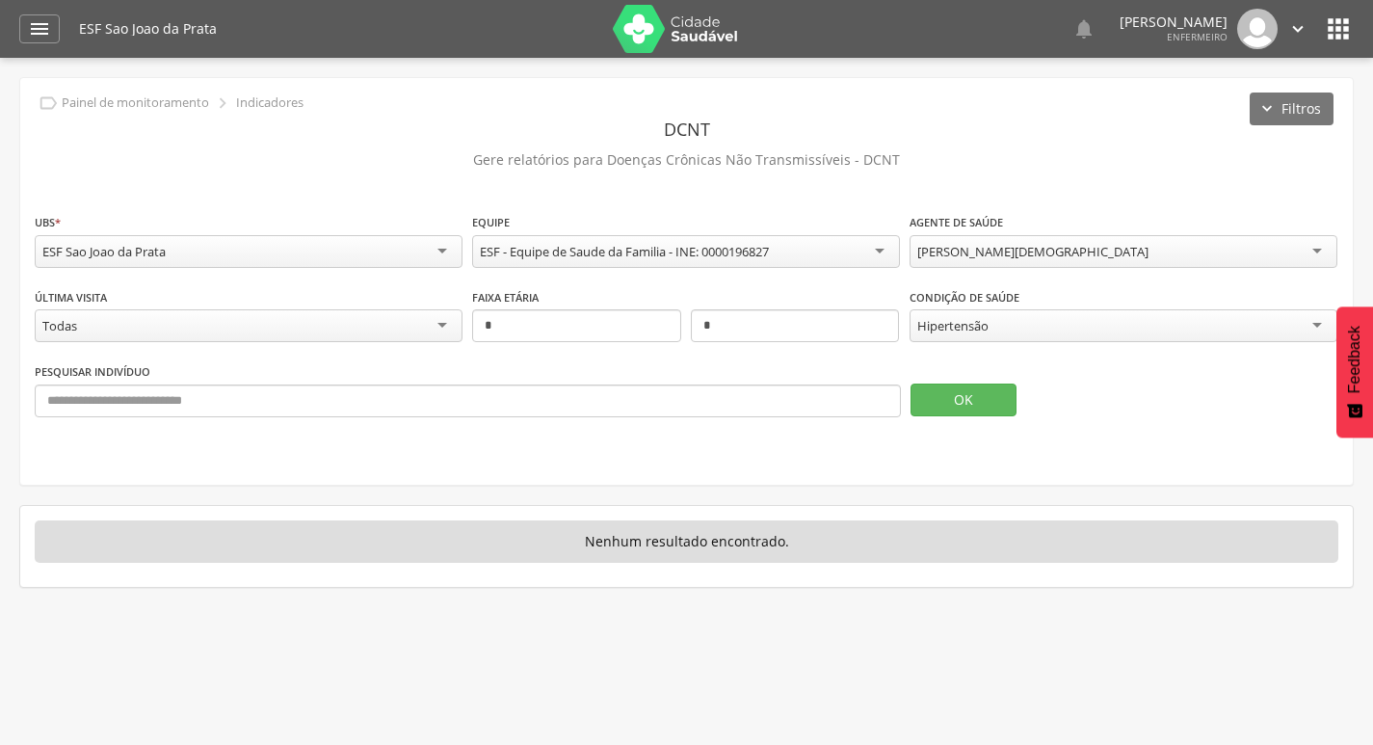
click at [1333, 39] on icon "" at bounding box center [1338, 28] width 31 height 31
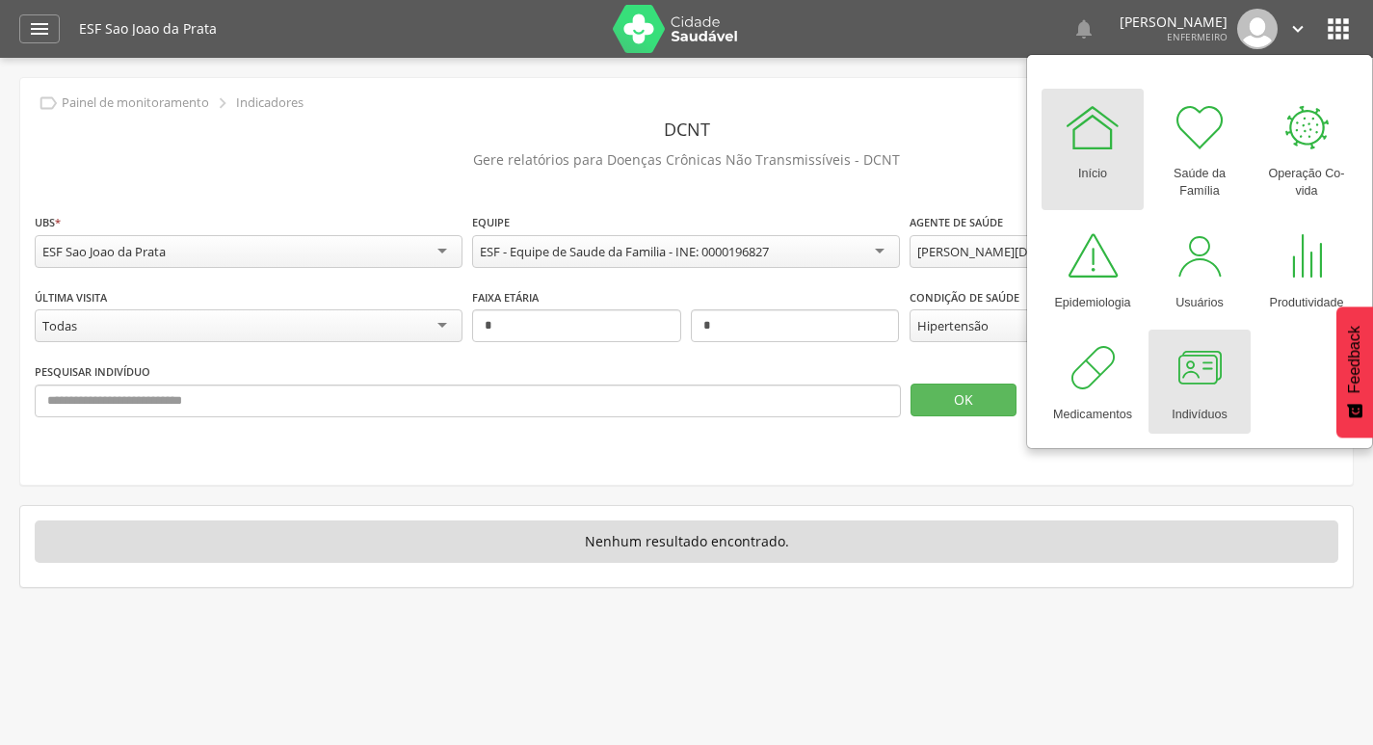
click at [1201, 380] on div at bounding box center [1200, 368] width 58 height 58
